Goal: Use online tool/utility: Utilize a website feature to perform a specific function

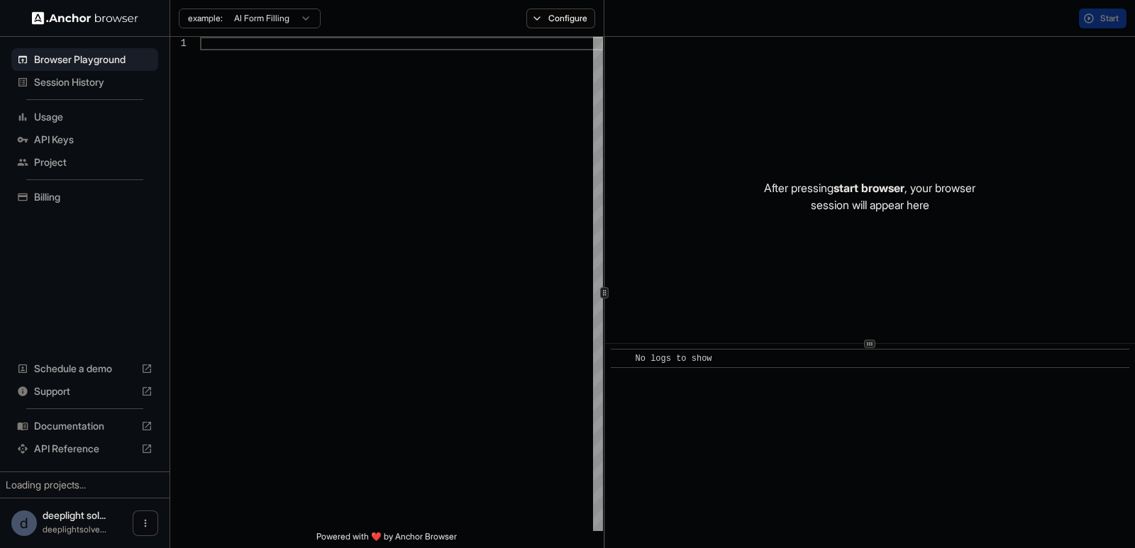
type textarea "**********"
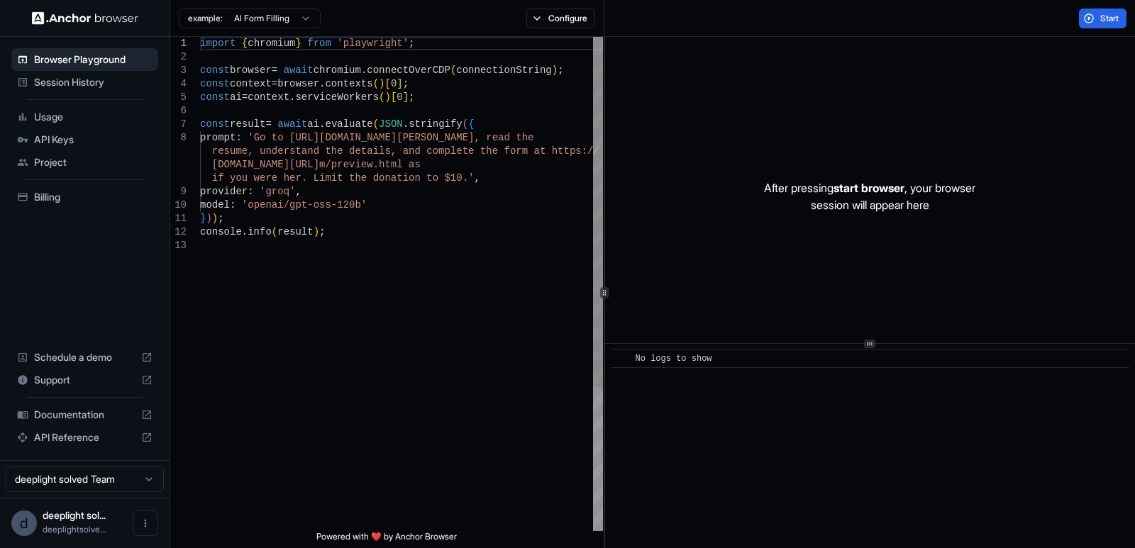
click at [333, 121] on div "import { chromium } from 'playwright' ; const browser = await chromium . connec…" at bounding box center [401, 385] width 403 height 696
click at [80, 80] on span "Session History" at bounding box center [93, 82] width 118 height 14
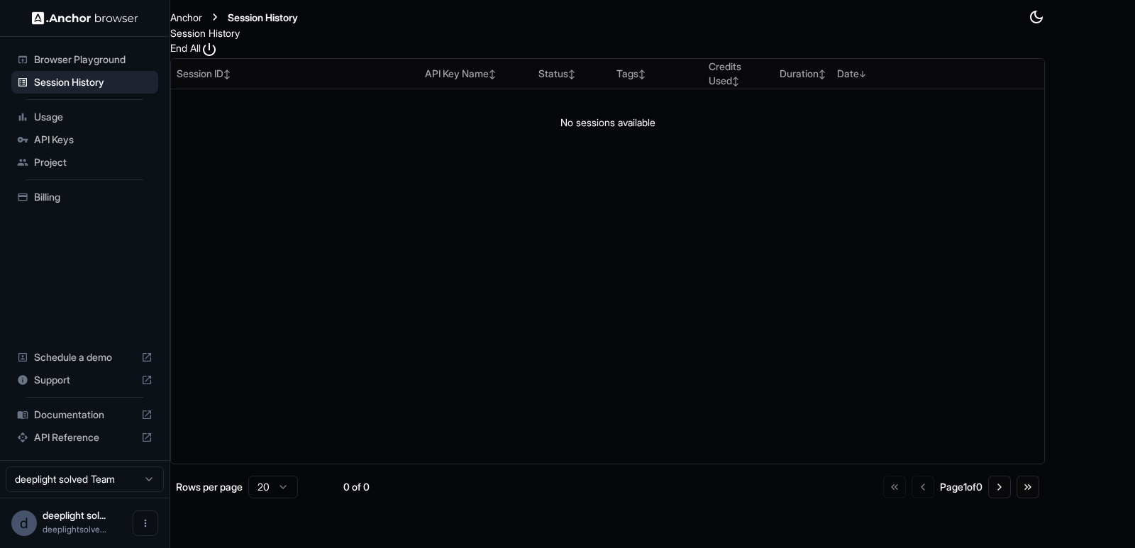
click at [46, 57] on span "Browser Playground" at bounding box center [93, 59] width 118 height 14
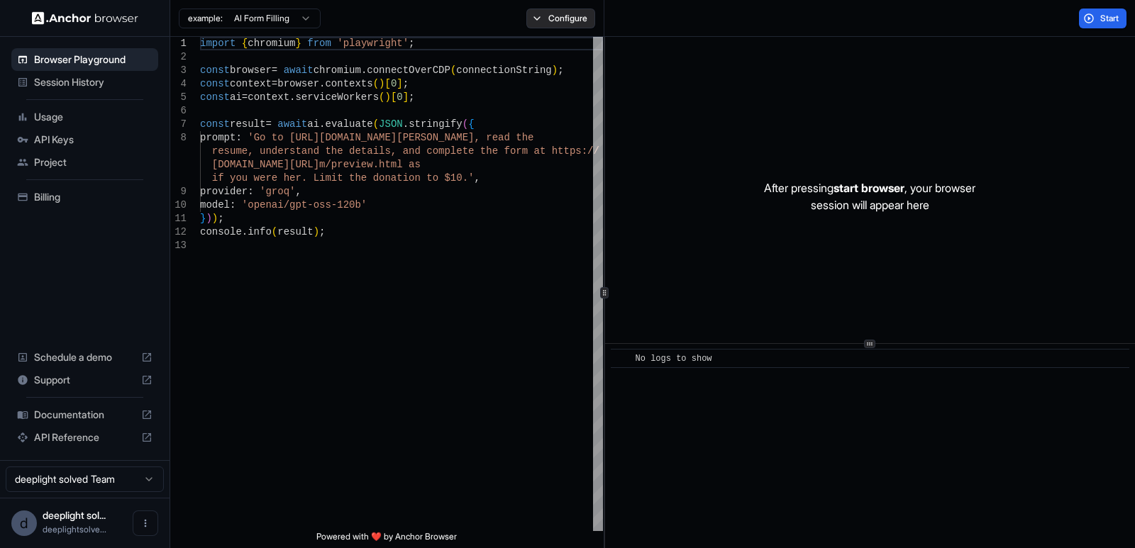
click at [568, 16] on button "Configure" at bounding box center [560, 19] width 69 height 20
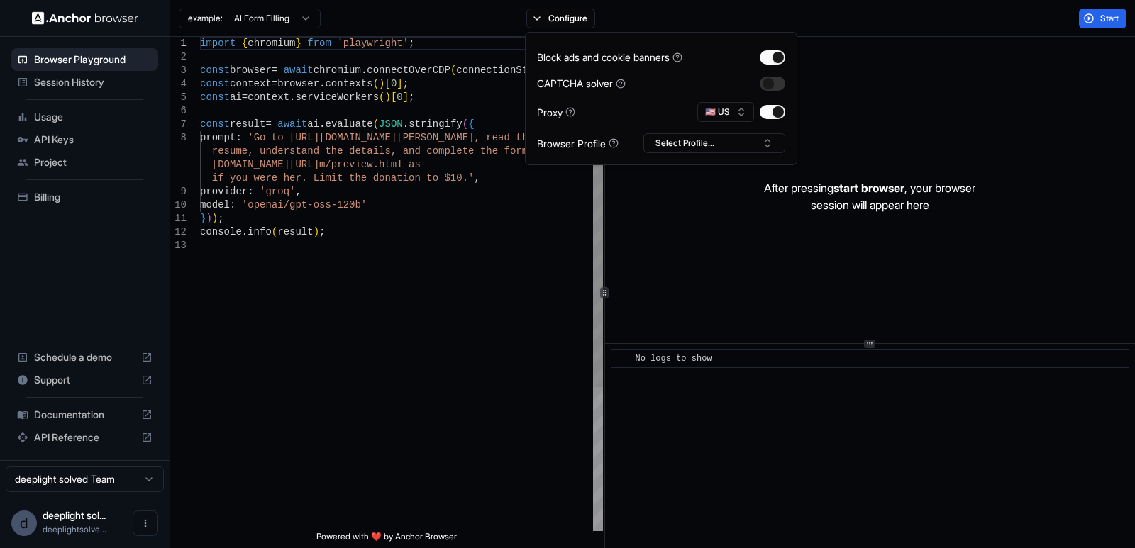
type textarea "**********"
click at [512, 293] on div "import { chromium } from 'playwright' ; const browser = await chromium . connec…" at bounding box center [401, 385] width 403 height 696
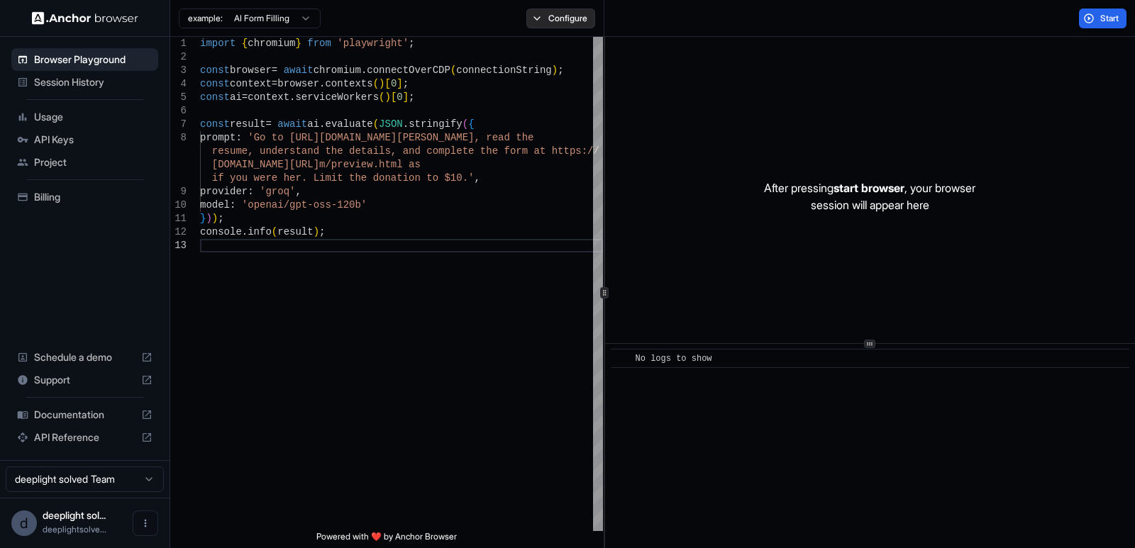
click at [564, 18] on button "Configure" at bounding box center [560, 19] width 69 height 20
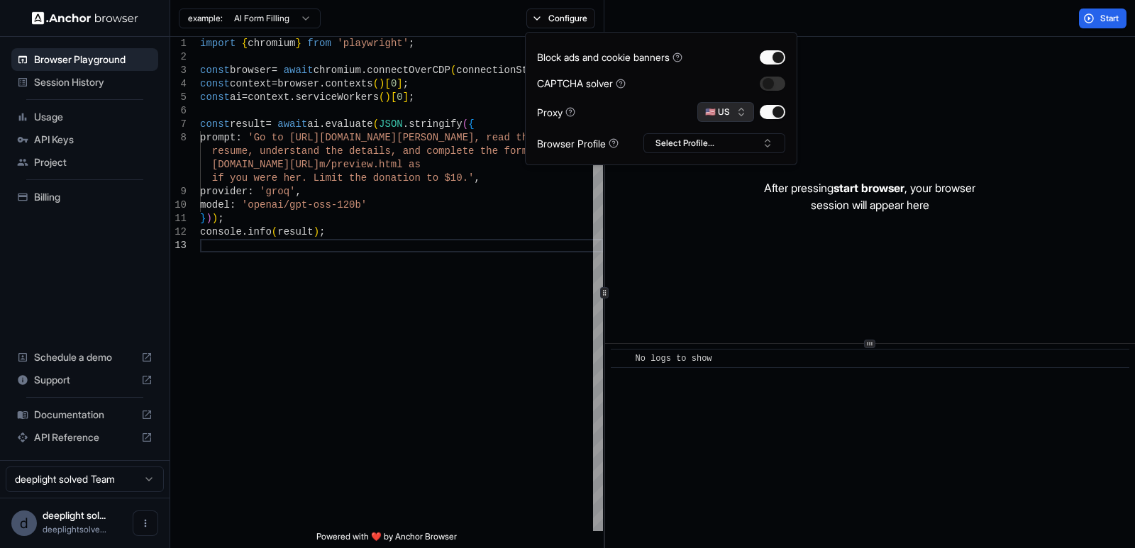
click at [730, 114] on button "🇺🇸 US" at bounding box center [725, 112] width 57 height 20
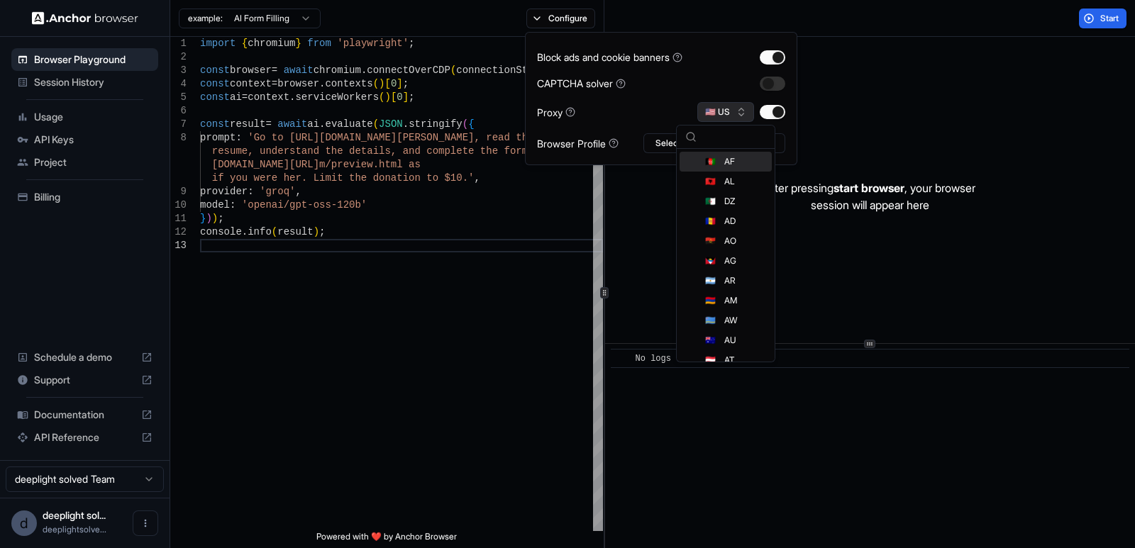
click at [730, 114] on button "🇺🇸 US" at bounding box center [725, 112] width 57 height 20
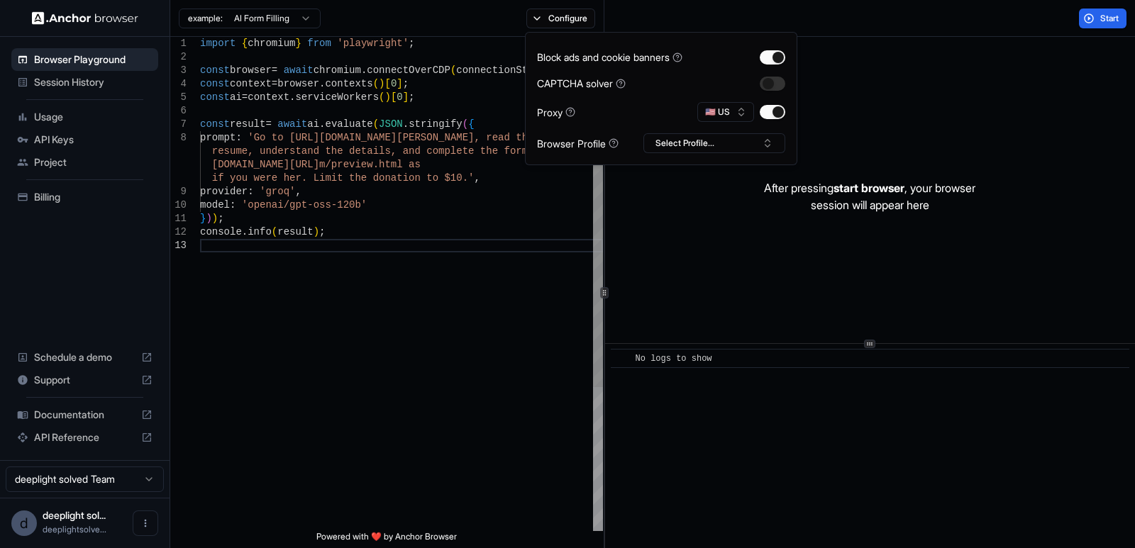
click at [484, 312] on div "import { chromium } from 'playwright' ; const browser = await chromium . connec…" at bounding box center [401, 385] width 403 height 696
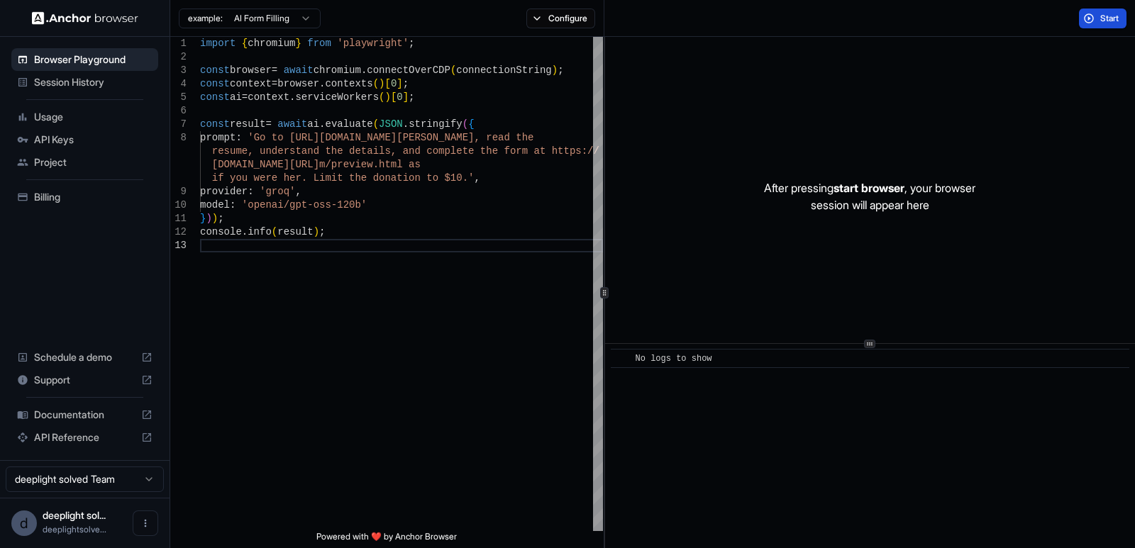
click at [1101, 20] on span "Start" at bounding box center [1110, 18] width 20 height 11
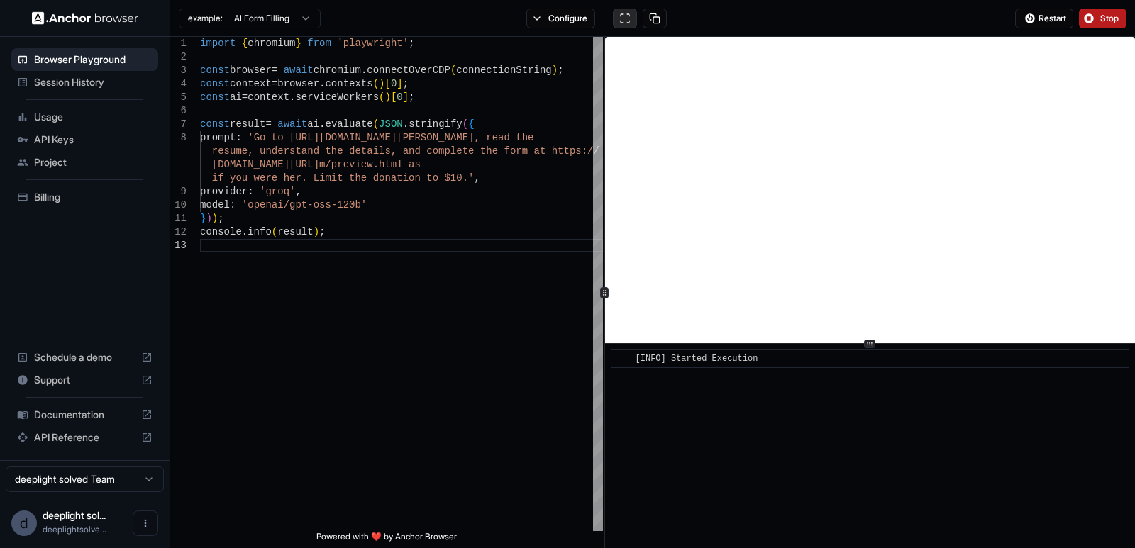
click at [625, 10] on button at bounding box center [625, 19] width 24 height 20
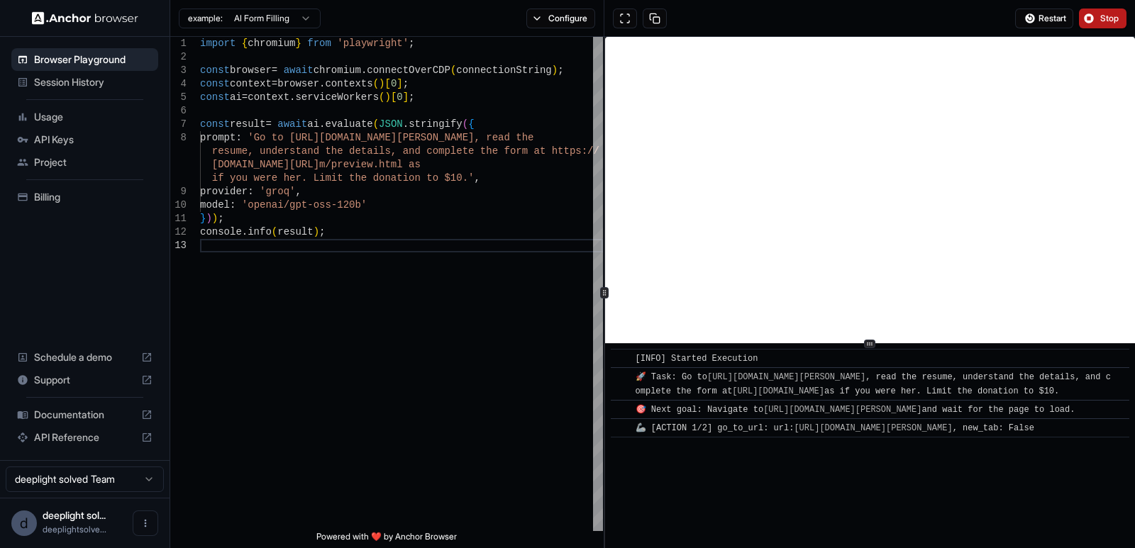
click at [69, 114] on span "Usage" at bounding box center [93, 117] width 118 height 14
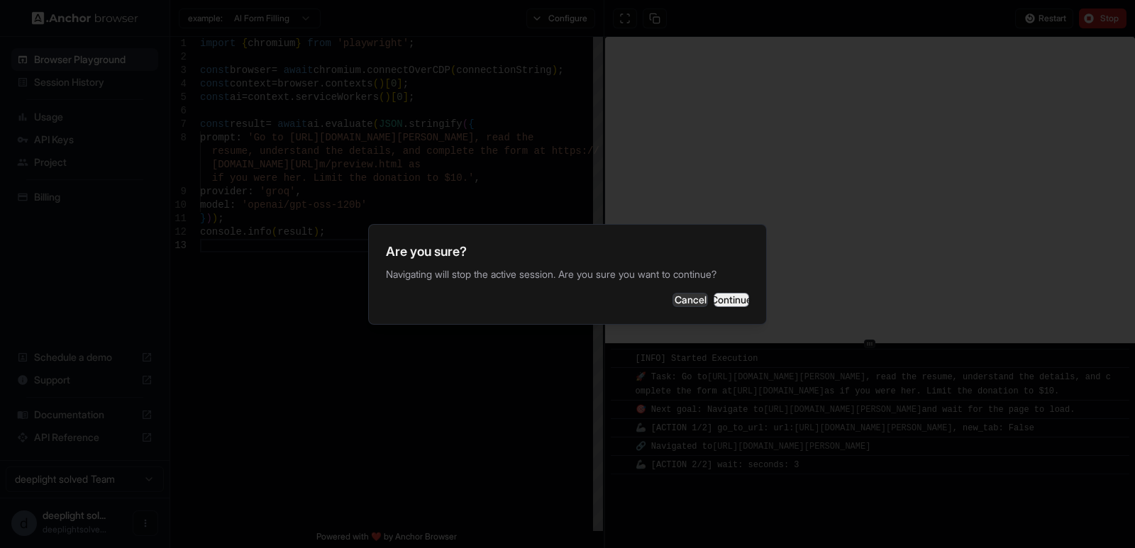
click at [726, 304] on button "Continue" at bounding box center [730, 300] width 35 height 14
